Goal: Task Accomplishment & Management: Manage account settings

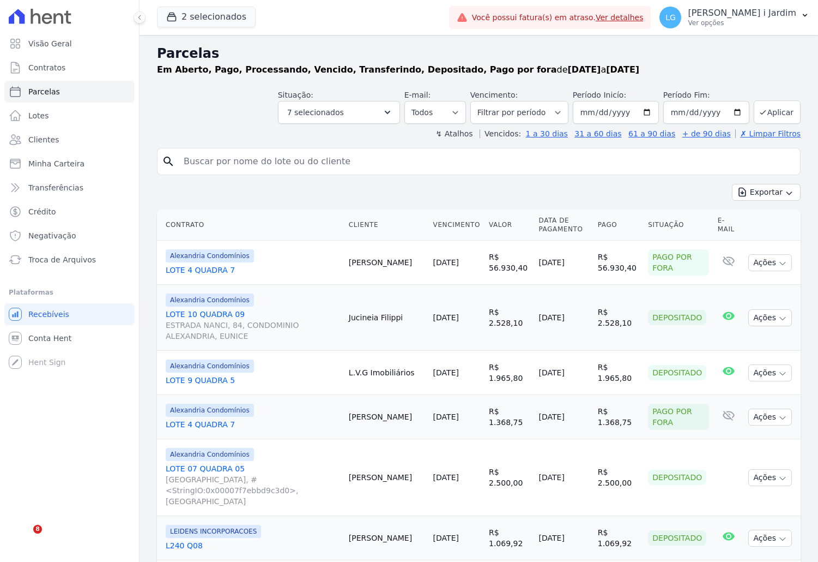
select select
click at [747, 492] on td "Ações Ver boleto [GEOGRAPHIC_DATA] Antecipação não disponível Enviar whatsapp N…" at bounding box center [772, 477] width 57 height 77
click at [602, 203] on div "Exportar Exportar PDF Exportar CSV" at bounding box center [479, 197] width 644 height 26
click at [193, 216] on th "Contrato" at bounding box center [251, 224] width 188 height 31
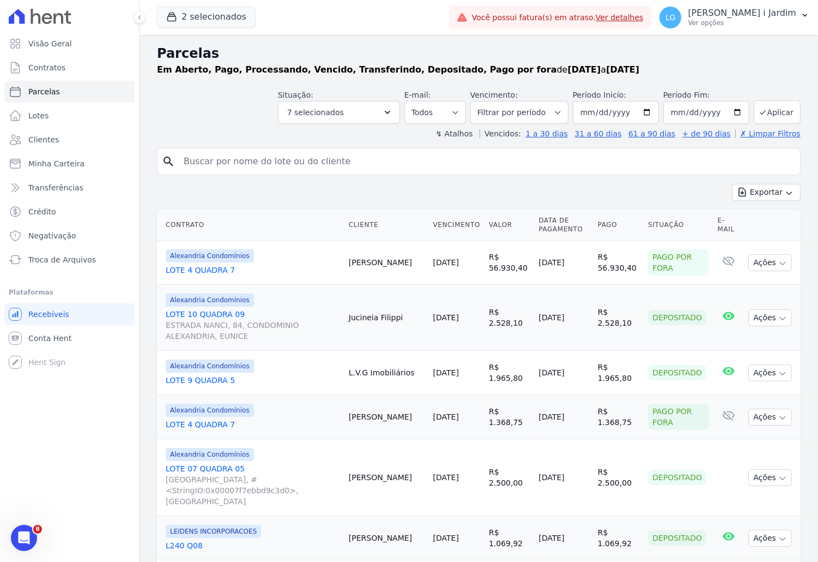
click at [230, 120] on div "Situação: Agendado Em Aberto Pago Processando Cancelado Vencido Transferindo De…" at bounding box center [479, 104] width 644 height 39
click at [339, 216] on th "Contrato" at bounding box center [251, 224] width 188 height 31
click at [194, 16] on button "2 selecionados" at bounding box center [206, 17] width 99 height 21
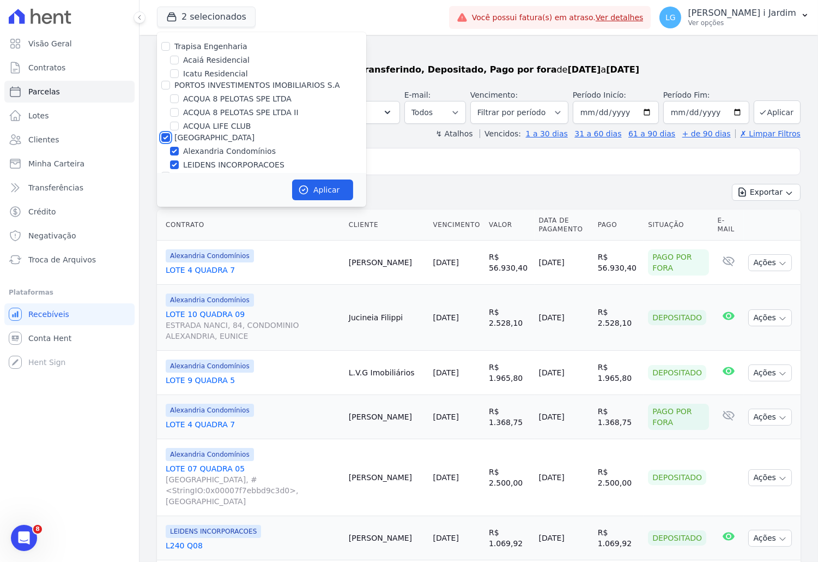
click at [170, 138] on input "[GEOGRAPHIC_DATA]" at bounding box center [165, 137] width 9 height 9
checkbox input "false"
click at [199, 100] on label "ACQUA 8 PELOTAS SPE LTDA" at bounding box center [237, 98] width 109 height 11
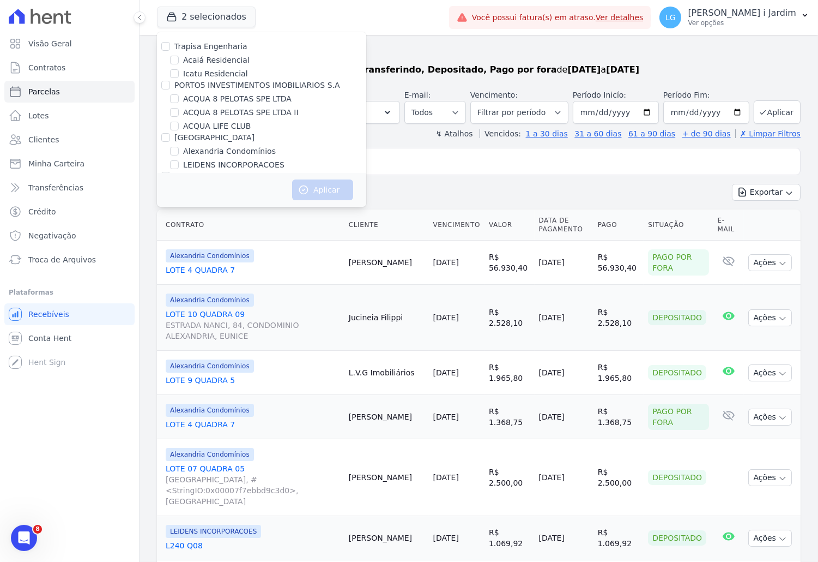
click at [179, 100] on input "ACQUA 8 PELOTAS SPE LTDA" at bounding box center [174, 98] width 9 height 9
checkbox input "true"
click at [200, 113] on label "ACQUA 8 PELOTAS SPE LTDA II" at bounding box center [241, 112] width 116 height 11
click at [179, 113] on input "ACQUA 8 PELOTAS SPE LTDA II" at bounding box center [174, 112] width 9 height 9
checkbox input "true"
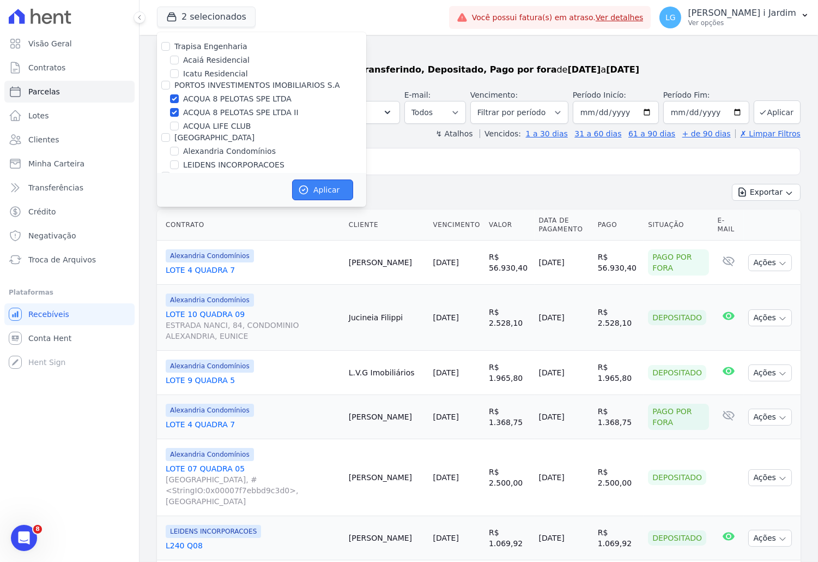
click at [309, 183] on button "Aplicar" at bounding box center [322, 189] width 61 height 21
select select
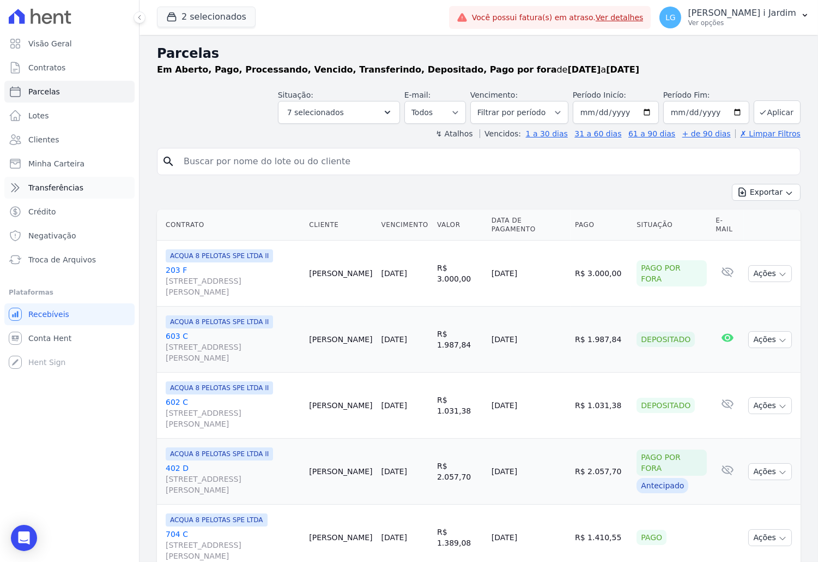
click at [108, 189] on link "Transferências" at bounding box center [69, 188] width 130 height 22
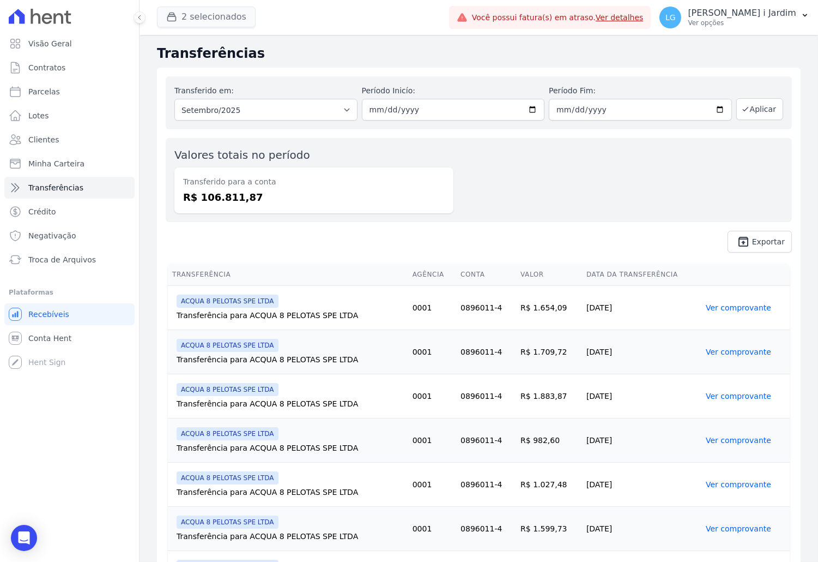
drag, startPoint x: 205, startPoint y: 29, endPoint x: 210, endPoint y: 22, distance: 8.9
click at [210, 23] on div "2 selecionados Trapisa Engenharia Acaiá Residencial Icatu Residencial PORTO5 IN…" at bounding box center [301, 17] width 288 height 36
click at [210, 22] on button "2 selecionados" at bounding box center [206, 17] width 99 height 21
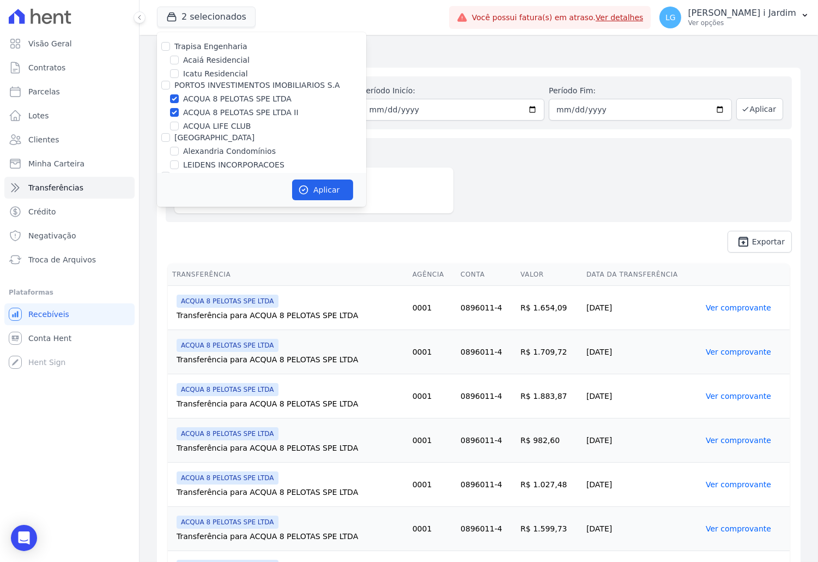
drag, startPoint x: 202, startPoint y: 99, endPoint x: 208, endPoint y: 106, distance: 9.4
click at [204, 104] on label "ACQUA 8 PELOTAS SPE LTDA" at bounding box center [237, 98] width 109 height 11
click at [179, 103] on input "ACQUA 8 PELOTAS SPE LTDA" at bounding box center [174, 98] width 9 height 9
checkbox input "false"
click at [208, 107] on label "ACQUA 8 PELOTAS SPE LTDA II" at bounding box center [241, 112] width 116 height 11
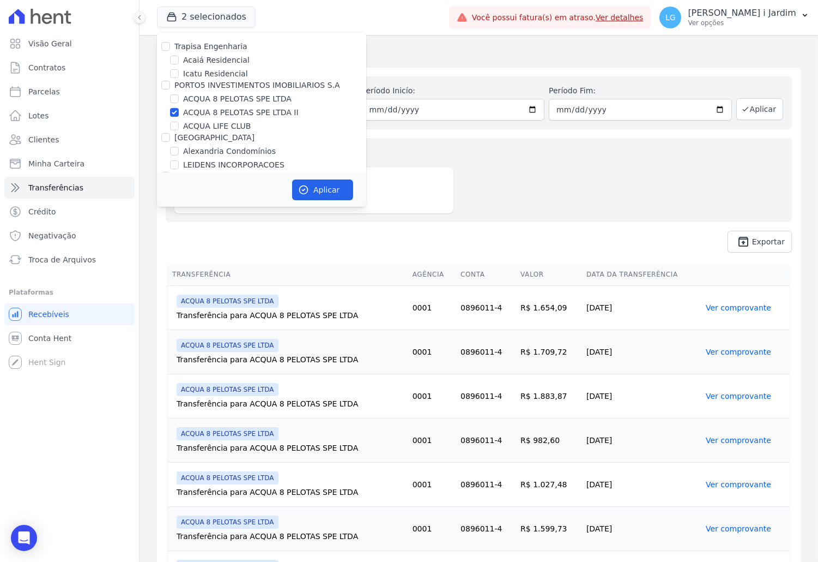
click at [179, 108] on input "ACQUA 8 PELOTAS SPE LTDA II" at bounding box center [174, 112] width 9 height 9
checkbox input "false"
click at [209, 124] on label "ACQUA LIFE CLUB" at bounding box center [217, 125] width 68 height 11
click at [179, 124] on input "ACQUA LIFE CLUB" at bounding box center [174, 126] width 9 height 9
checkbox input "true"
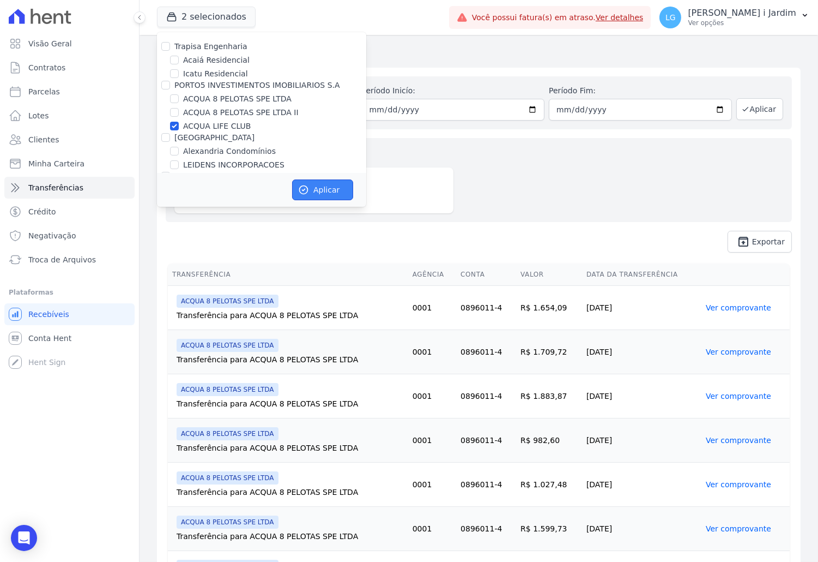
click at [309, 192] on icon "button" at bounding box center [303, 189] width 11 height 11
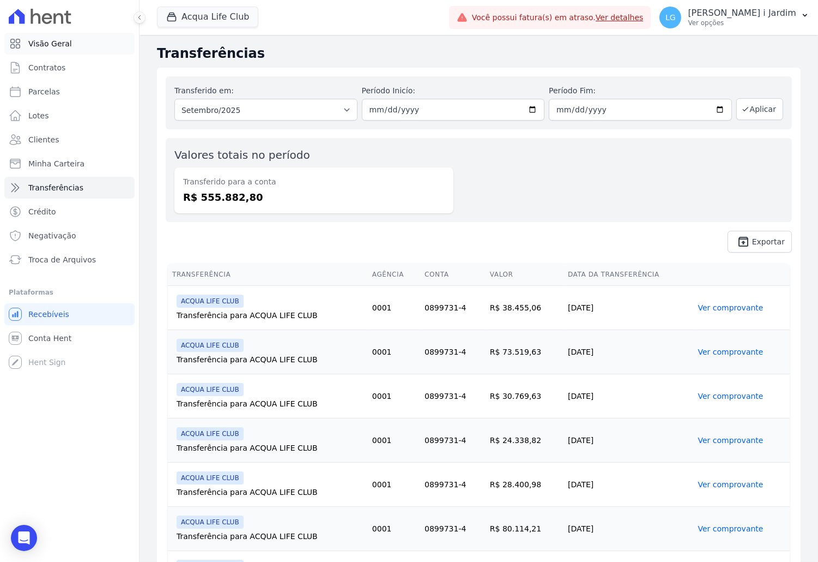
click at [84, 45] on link "Visão Geral" at bounding box center [69, 44] width 130 height 22
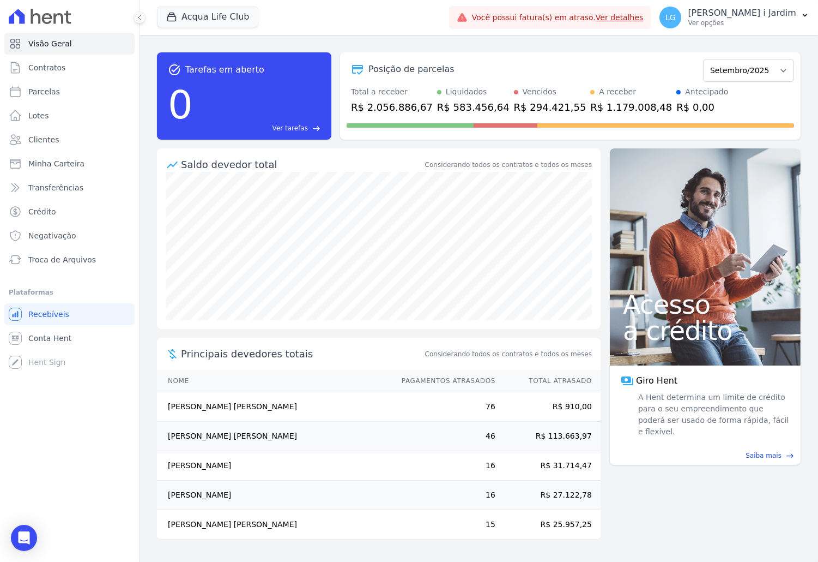
click at [190, 5] on div "Acqua Life Club Trapisa Engenharia Acaiá Residencial Icatu Residencial PORTO5 I…" at bounding box center [301, 17] width 288 height 36
click at [191, 16] on button "Acqua Life Club" at bounding box center [207, 17] width 101 height 21
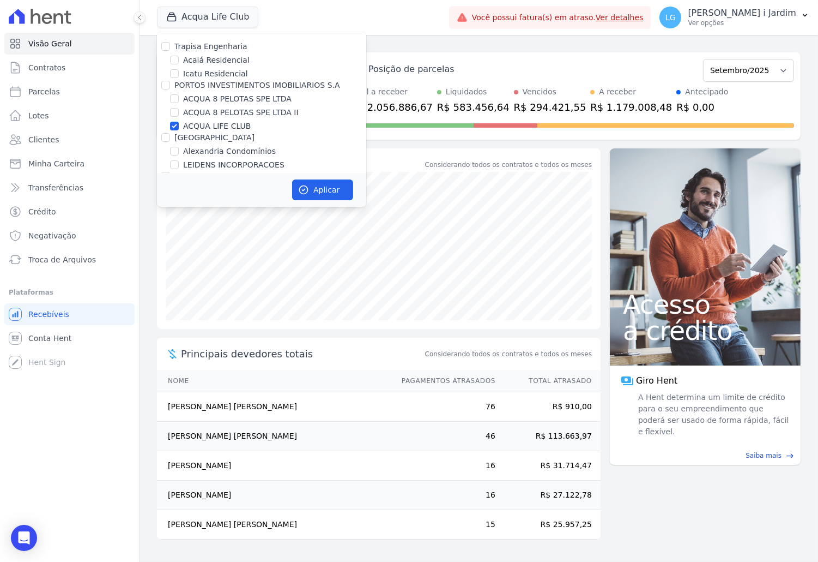
click at [205, 126] on label "ACQUA LIFE CLUB" at bounding box center [217, 125] width 68 height 11
click at [179, 126] on input "ACQUA LIFE CLUB" at bounding box center [174, 126] width 9 height 9
checkbox input "false"
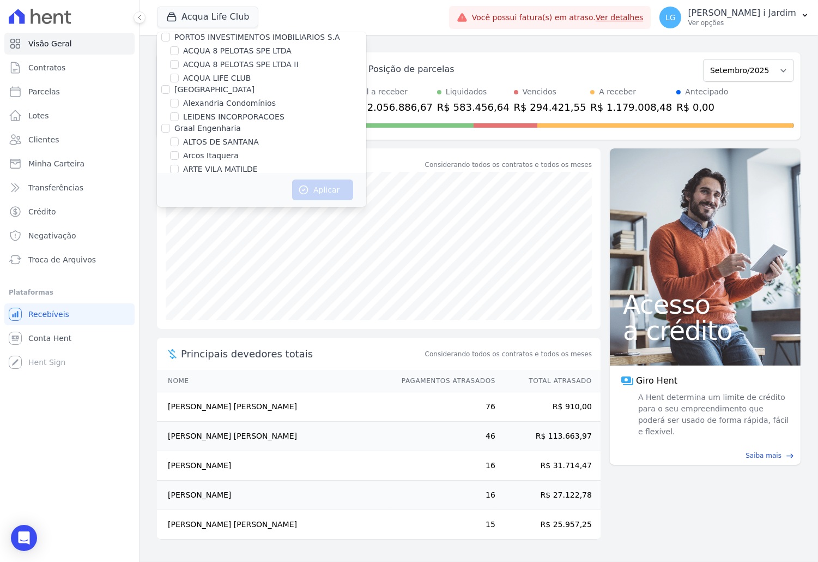
scroll to position [1227, 0]
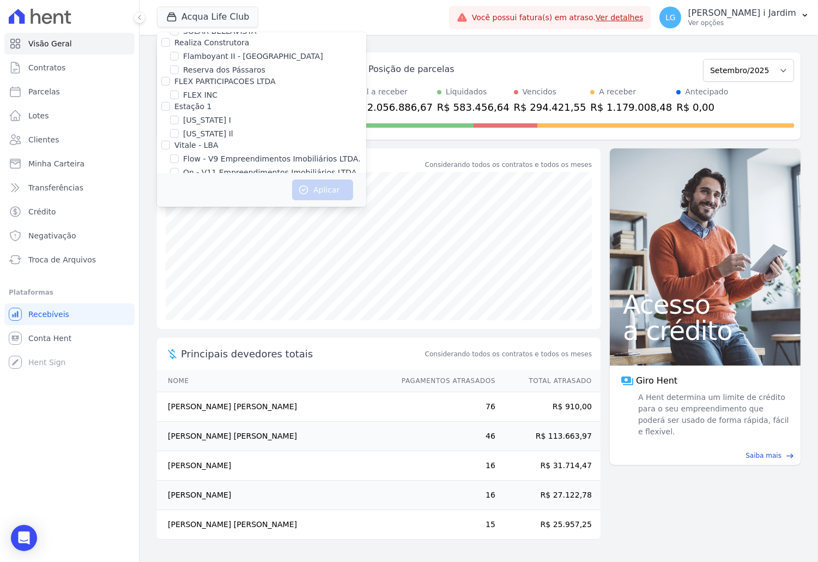
click at [197, 192] on label "[GEOGRAPHIC_DATA]" at bounding box center [223, 197] width 80 height 11
click at [179, 193] on input "[GEOGRAPHIC_DATA]" at bounding box center [174, 197] width 9 height 9
checkbox input "true"
click at [326, 192] on button "Aplicar" at bounding box center [322, 189] width 61 height 21
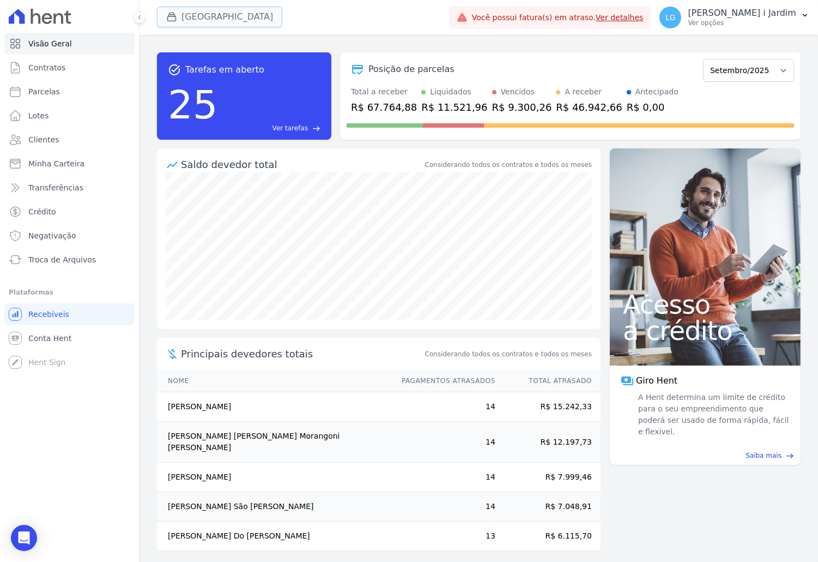
click at [204, 12] on button "[GEOGRAPHIC_DATA]" at bounding box center [219, 17] width 125 height 21
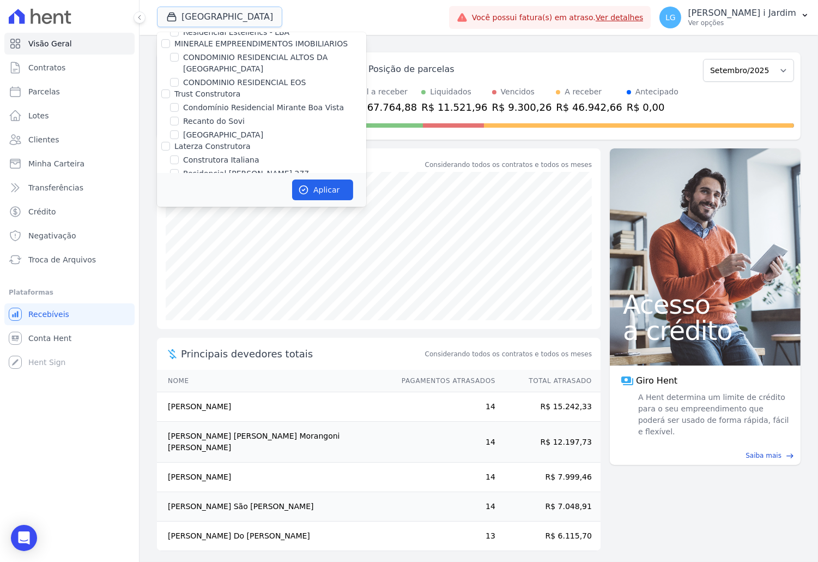
scroll to position [1212, 0]
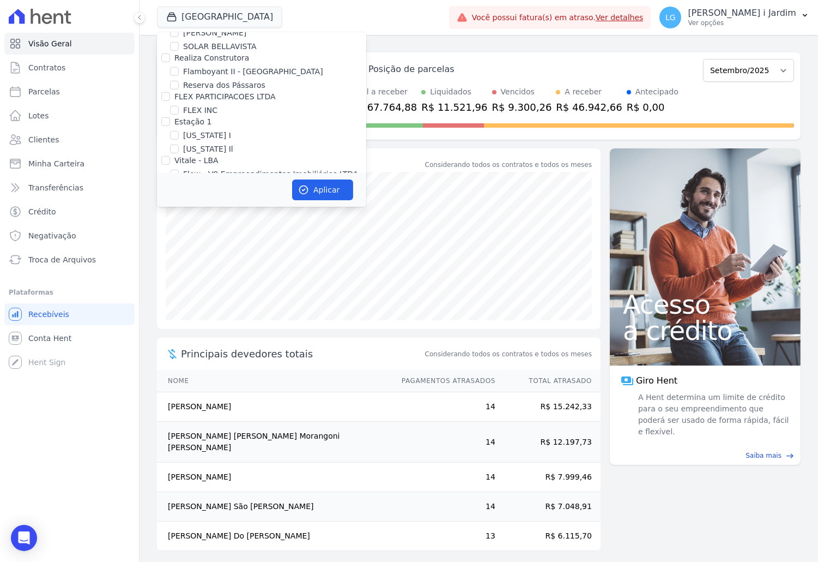
click at [197, 207] on label "[GEOGRAPHIC_DATA]" at bounding box center [223, 212] width 80 height 11
click at [179, 208] on input "[GEOGRAPHIC_DATA]" at bounding box center [174, 212] width 9 height 9
checkbox input "false"
click at [199, 221] on label "Villa Francesa Iris" at bounding box center [216, 226] width 67 height 11
click at [179, 222] on input "Villa Francesa Iris" at bounding box center [174, 226] width 9 height 9
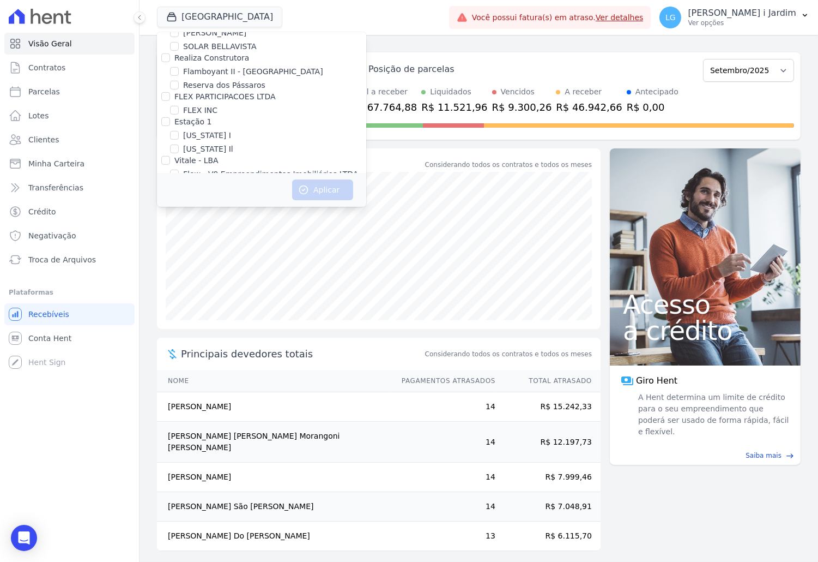
checkbox input "true"
click at [310, 194] on button "Aplicar" at bounding box center [322, 189] width 61 height 21
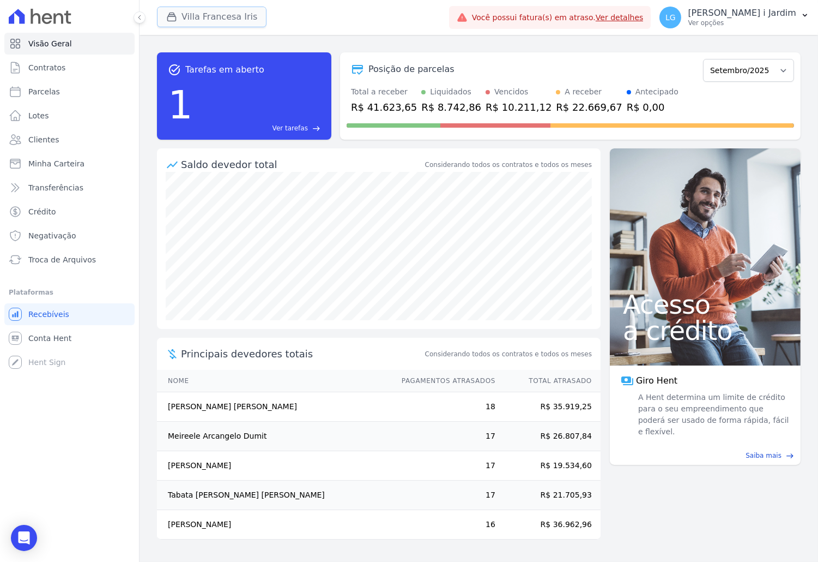
click at [242, 17] on button "Villa Francesa Iris" at bounding box center [212, 17] width 110 height 21
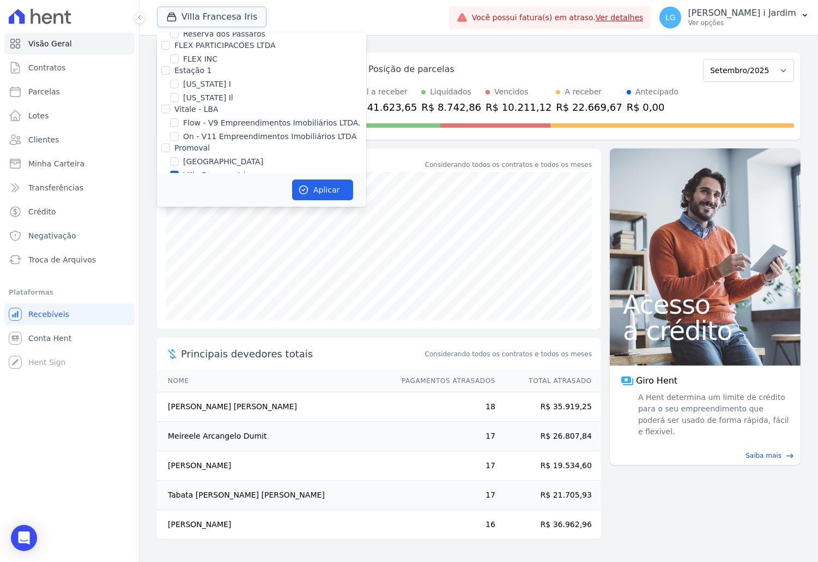
scroll to position [1272, 0]
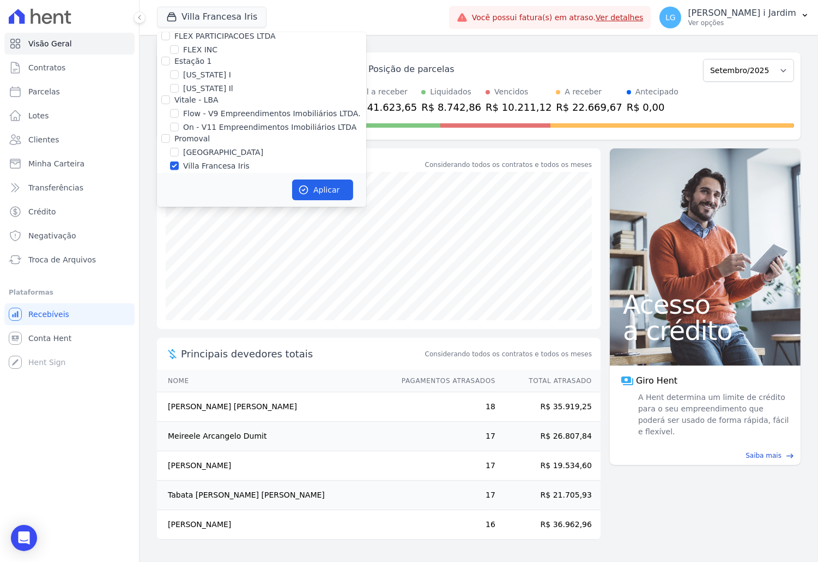
click at [203, 160] on label "Villa Francesa Iris" at bounding box center [216, 165] width 67 height 11
click at [179, 161] on input "Villa Francesa Iris" at bounding box center [174, 165] width 9 height 9
checkbox input "false"
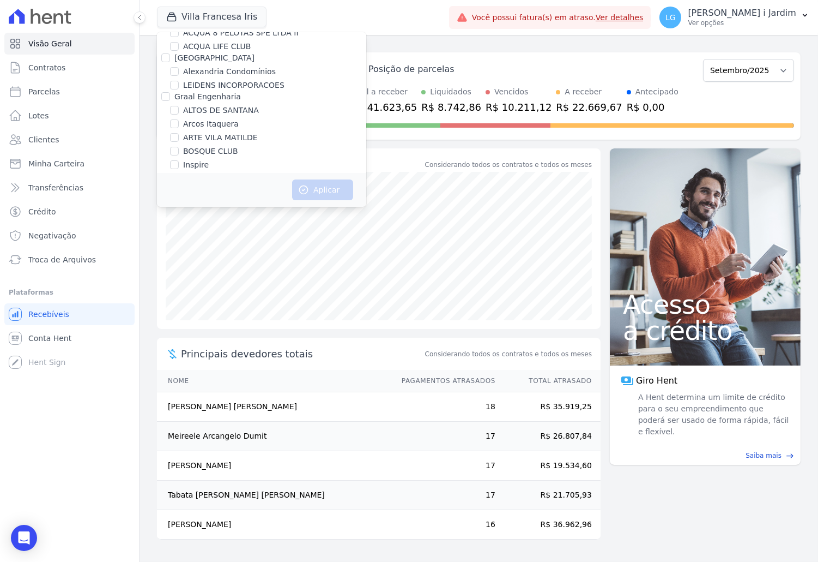
scroll to position [0, 0]
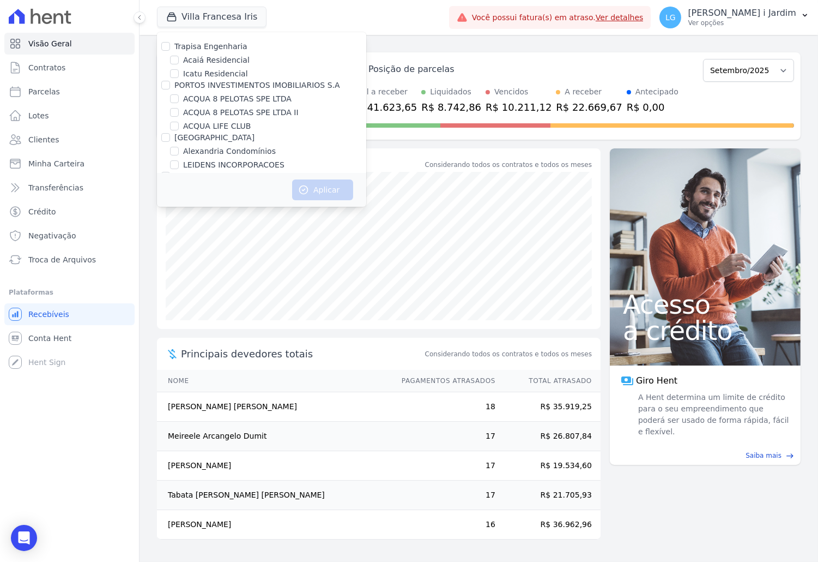
click at [221, 49] on label "Trapisa Engenharia" at bounding box center [210, 46] width 73 height 9
click at [170, 49] on input "Trapisa Engenharia" at bounding box center [165, 46] width 9 height 9
checkbox input "true"
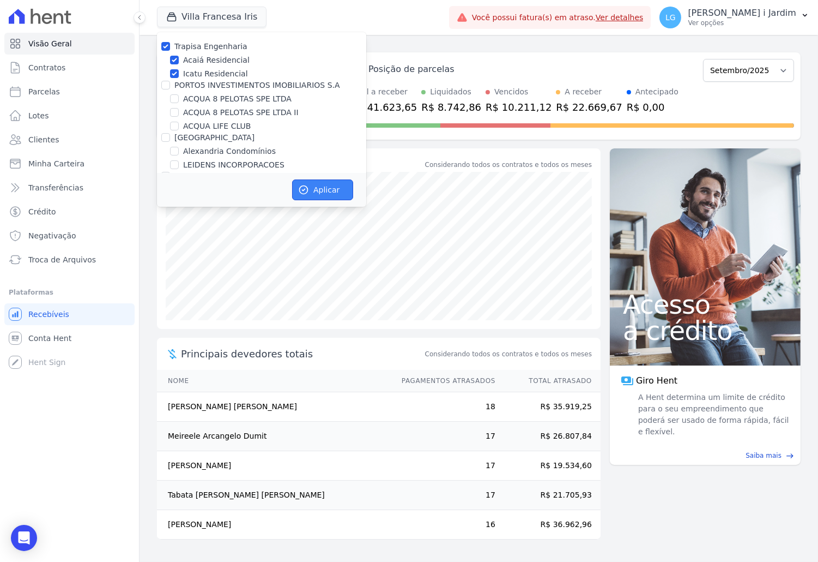
click at [329, 188] on button "Aplicar" at bounding box center [322, 189] width 61 height 21
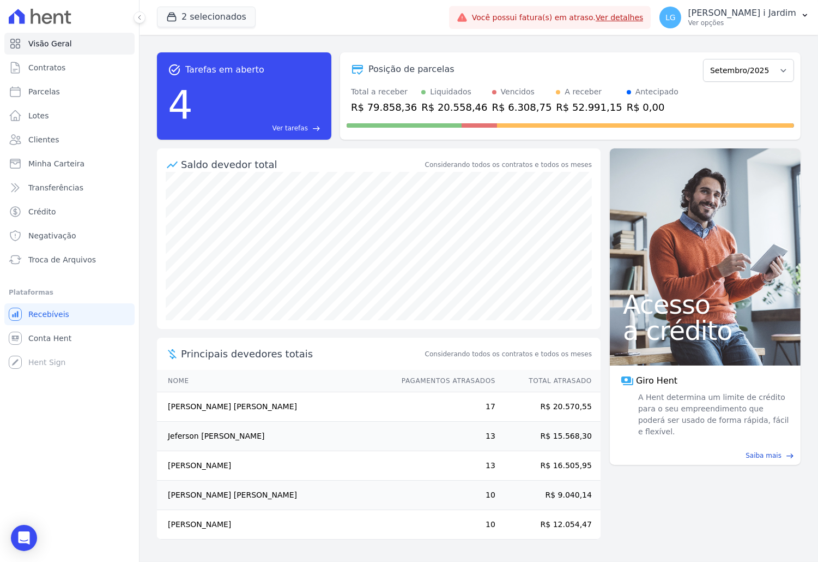
click at [708, 521] on div "task_alt Tarefas em aberto 4 Ver tarefas east Posição de parcelas Fevereiro/202…" at bounding box center [479, 298] width 679 height 527
click at [232, 25] on button "2 selecionados" at bounding box center [206, 17] width 99 height 21
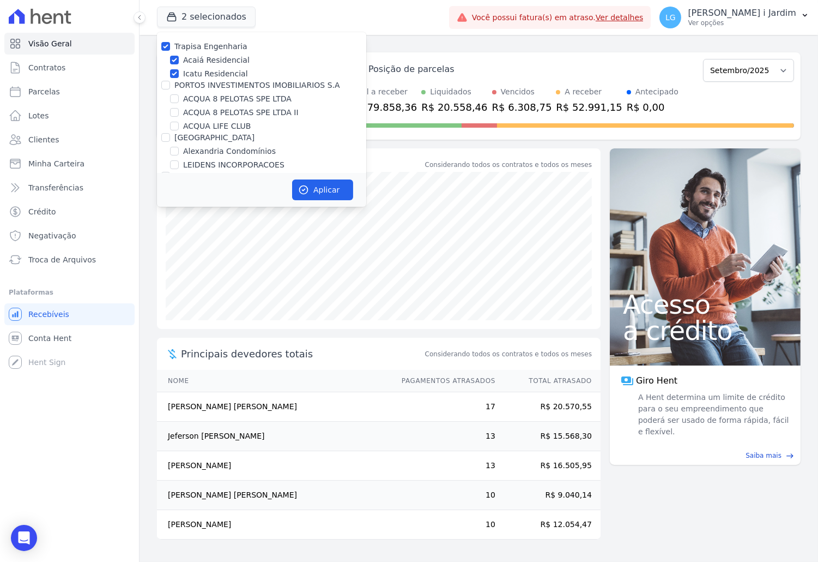
click at [204, 50] on label "Trapisa Engenharia" at bounding box center [210, 46] width 73 height 9
click at [170, 50] on input "Trapisa Engenharia" at bounding box center [165, 46] width 9 height 9
checkbox input "false"
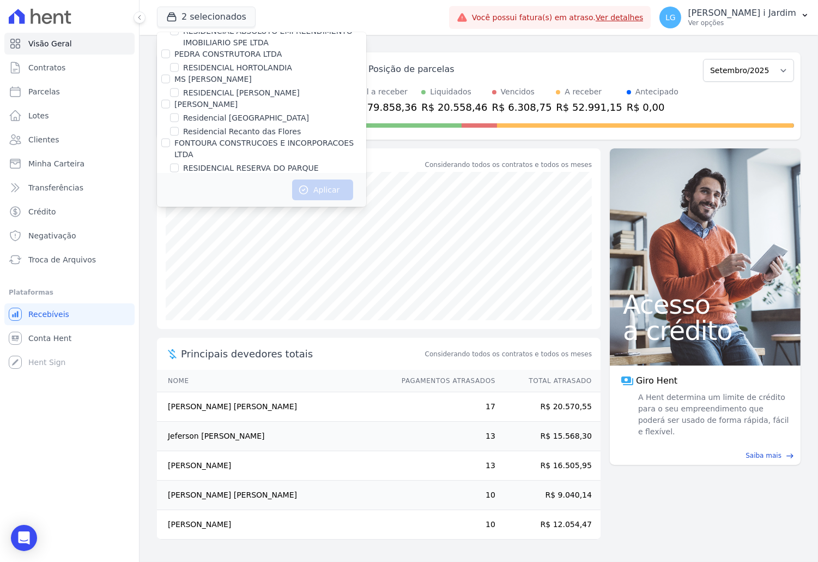
scroll to position [2460, 0]
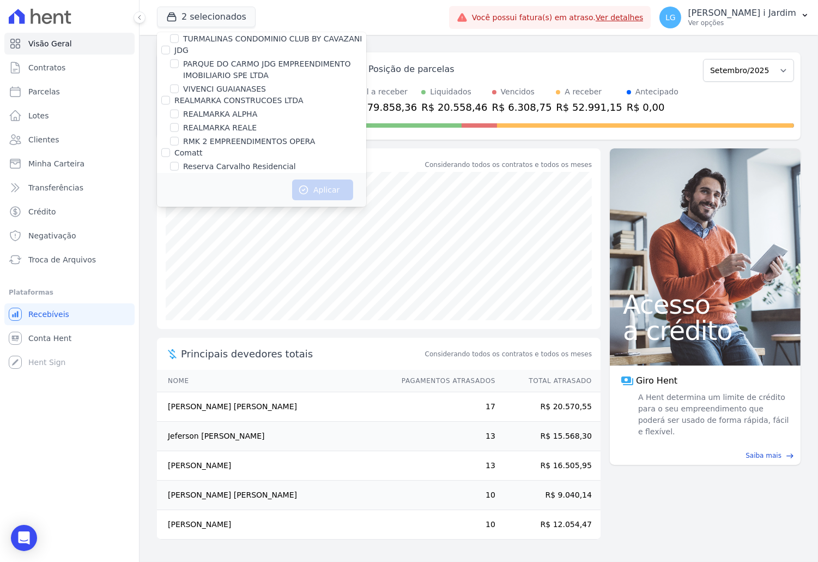
click at [148, 225] on div "task_alt Tarefas em aberto 4 Ver tarefas east Posição de parcelas Fevereiro/202…" at bounding box center [479, 298] width 679 height 527
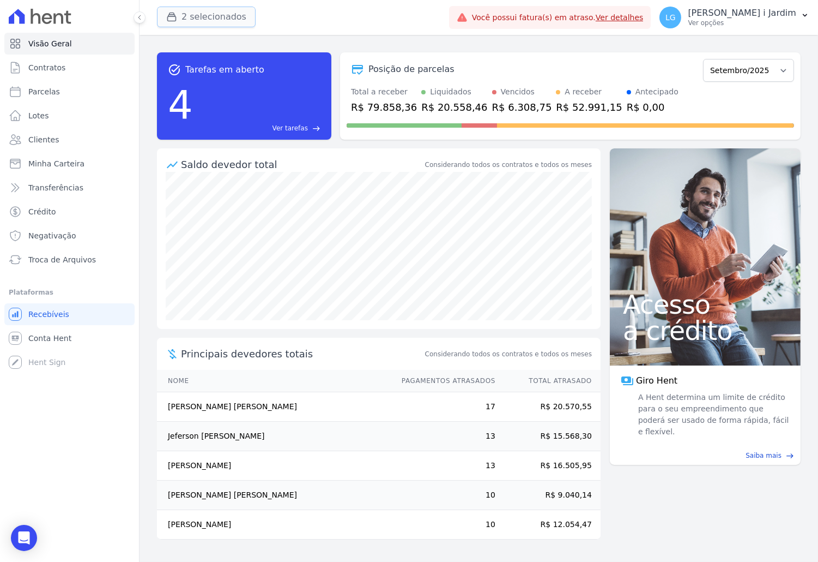
click at [204, 15] on button "2 selecionados" at bounding box center [206, 17] width 99 height 21
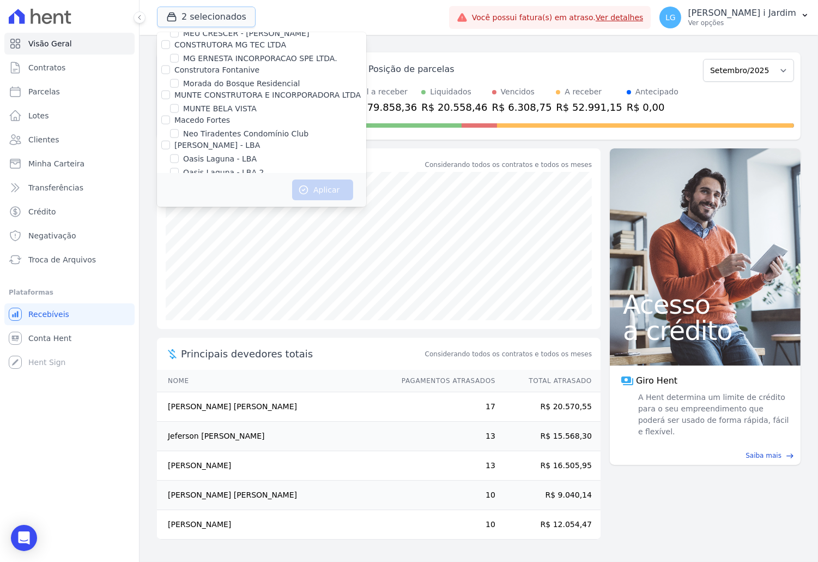
scroll to position [2059, 0]
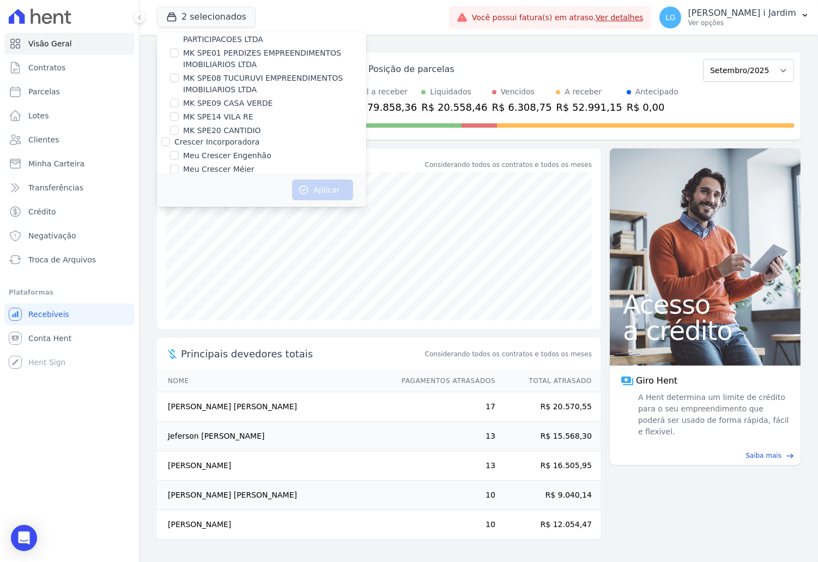
click at [154, 213] on div "task_alt Tarefas em aberto 4 Ver tarefas east Posição de parcelas Fevereiro/202…" at bounding box center [479, 298] width 679 height 527
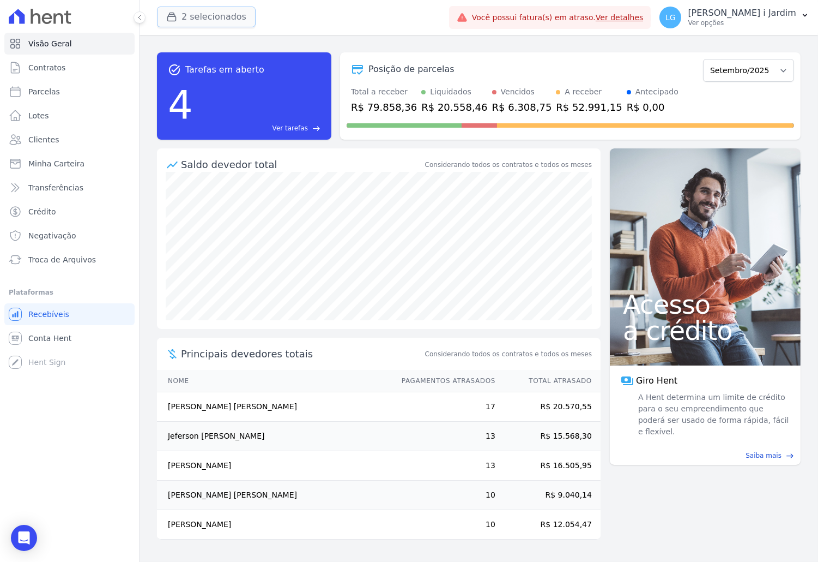
click at [227, 19] on button "2 selecionados" at bounding box center [206, 17] width 99 height 21
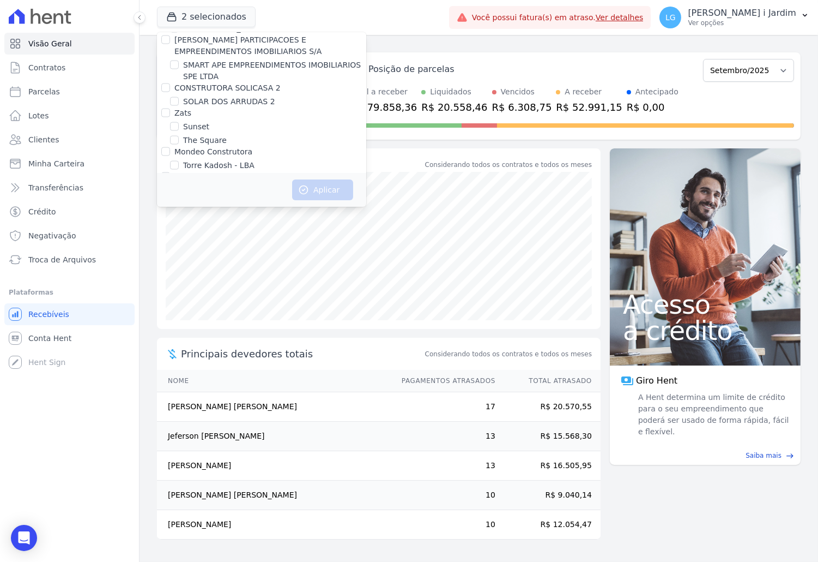
scroll to position [180, 0]
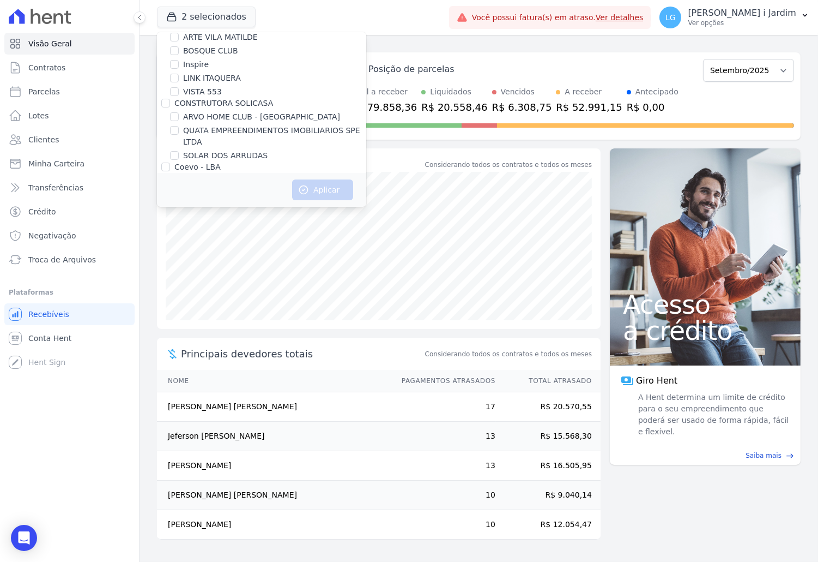
click at [206, 153] on label "SOLAR DOS ARRUDAS" at bounding box center [225, 155] width 85 height 11
click at [179, 153] on input "SOLAR DOS ARRUDAS" at bounding box center [174, 155] width 9 height 9
checkbox input "true"
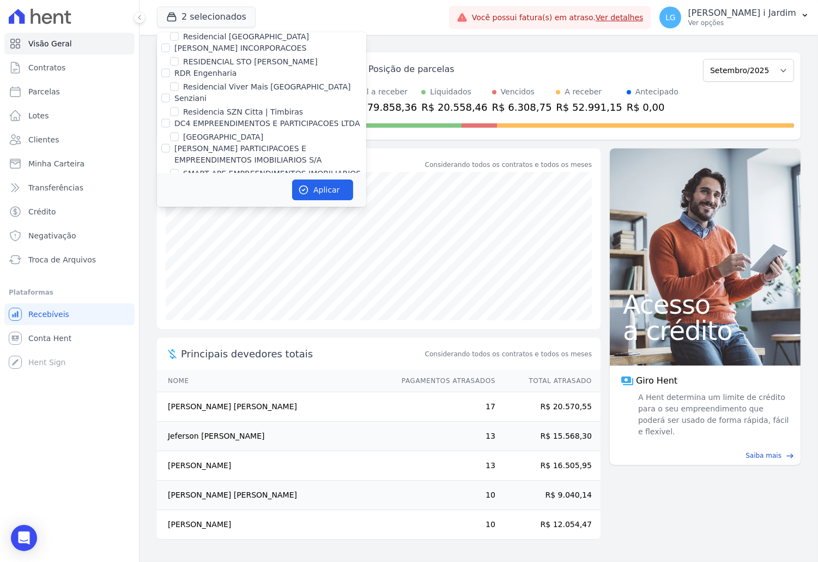
click at [210, 204] on label "SOLAR DOS ARRUDAS 2" at bounding box center [229, 209] width 92 height 11
click at [179, 206] on input "SOLAR DOS ARRUDAS 2" at bounding box center [174, 210] width 9 height 9
checkbox input "true"
click at [309, 189] on button "Aplicar" at bounding box center [322, 189] width 61 height 21
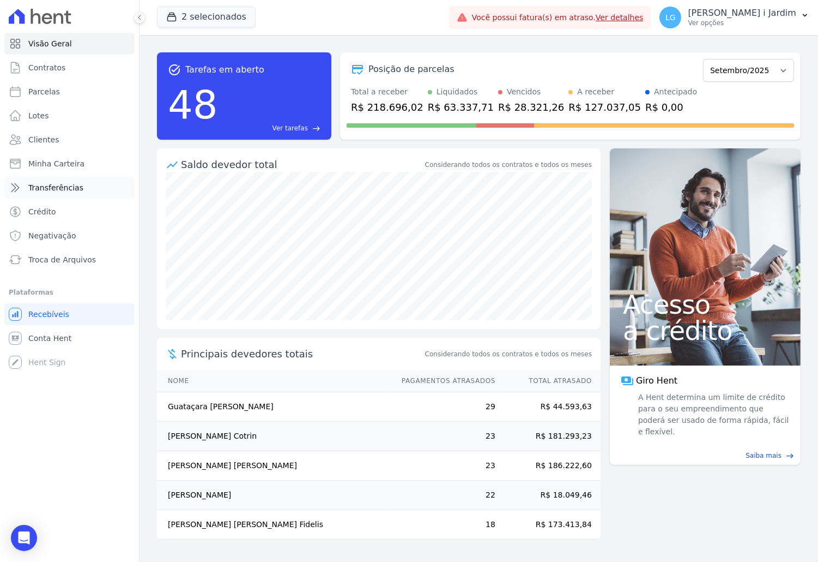
click at [95, 183] on link "Transferências" at bounding box center [69, 188] width 130 height 22
